Goal: Task Accomplishment & Management: Use online tool/utility

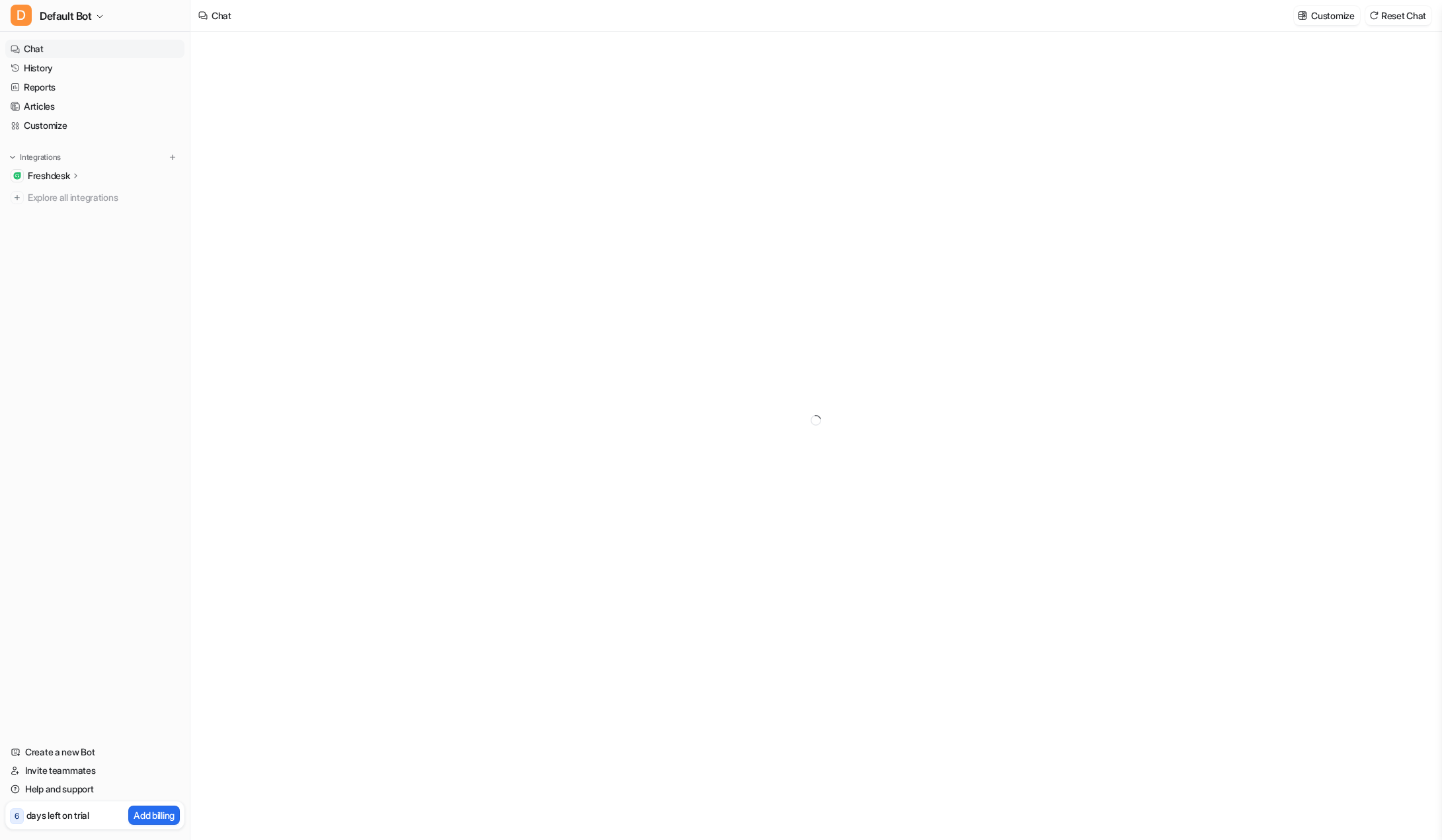
type textarea "**********"
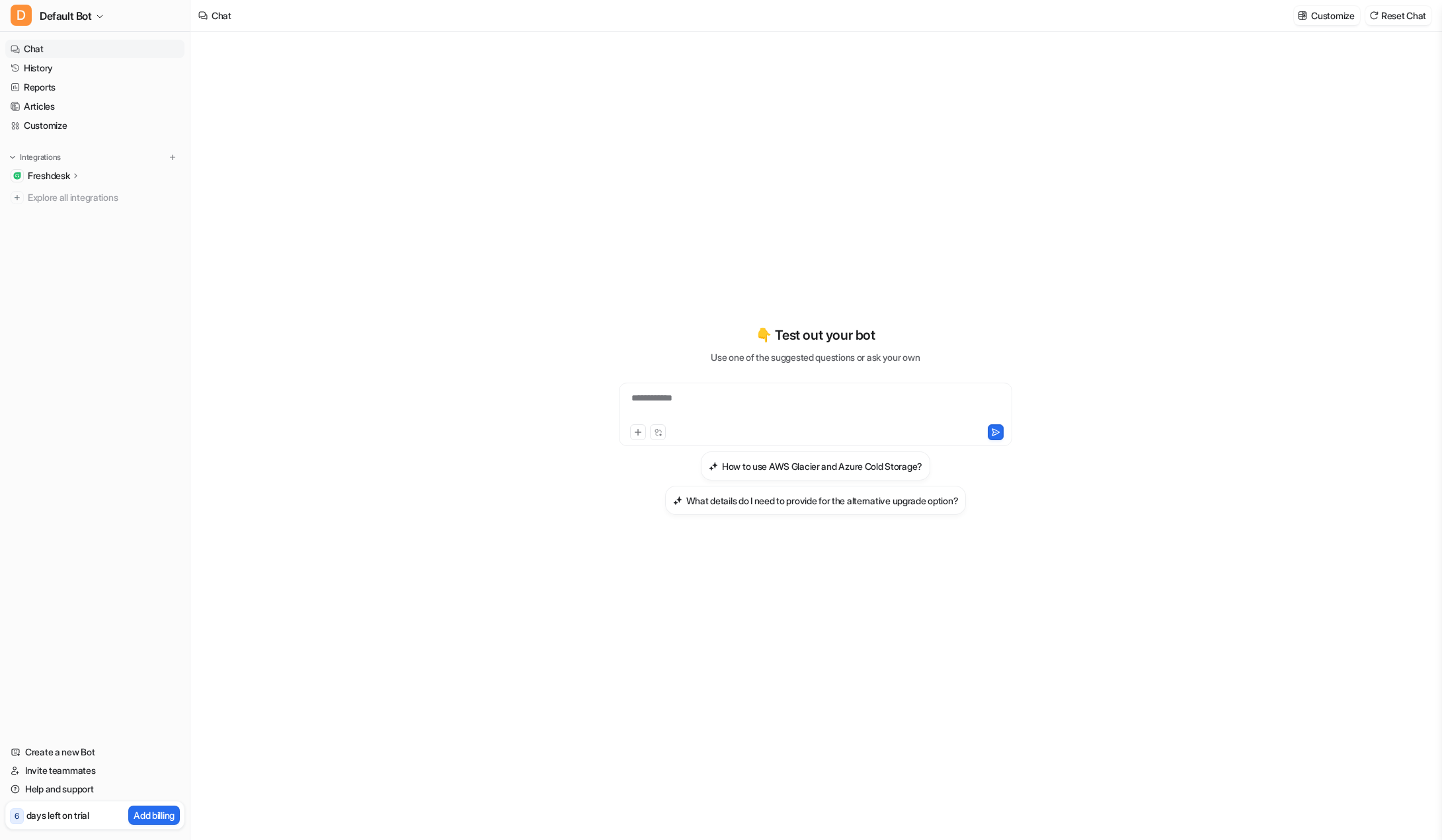
click at [76, 175] on icon at bounding box center [76, 176] width 9 height 10
click at [52, 215] on p "Sources" at bounding box center [55, 214] width 34 height 13
